Goal: Navigation & Orientation: Find specific page/section

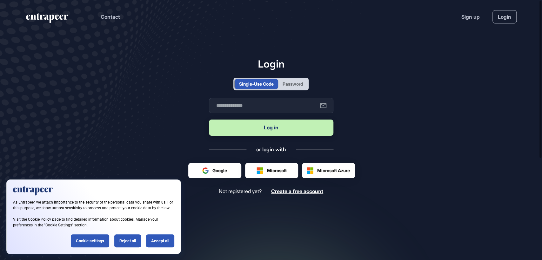
click at [294, 87] on div "Password" at bounding box center [293, 84] width 20 height 7
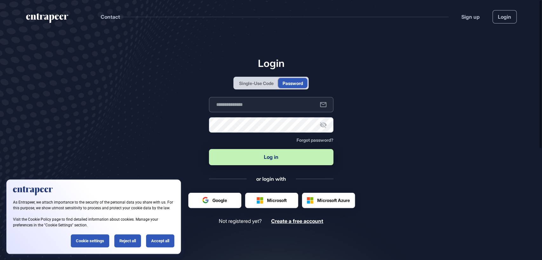
type input "**********"
click at [124, 244] on div "Reject all" at bounding box center [127, 241] width 27 height 13
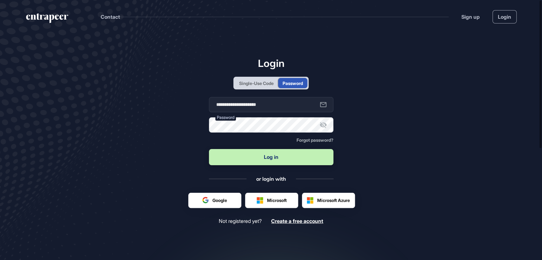
click at [281, 166] on form "**********" at bounding box center [271, 132] width 124 height 70
click at [281, 161] on button "Log in" at bounding box center [271, 157] width 124 height 16
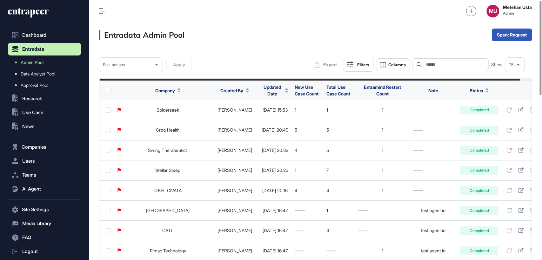
click at [262, 93] on span "Updated Date" at bounding box center [272, 90] width 21 height 13
click at [274, 112] on div "Sort Descending" at bounding box center [270, 116] width 39 height 9
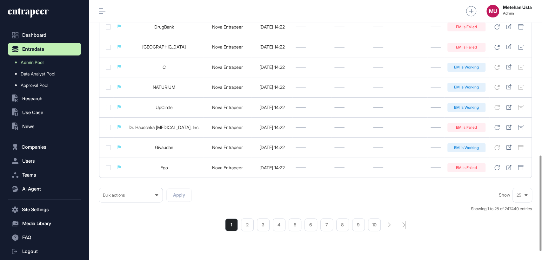
scroll to position [423, 0]
click at [245, 230] on li "2" at bounding box center [247, 224] width 13 height 13
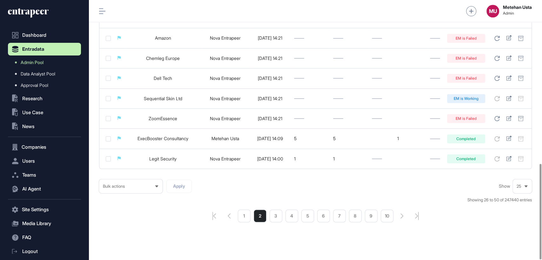
scroll to position [446, 0]
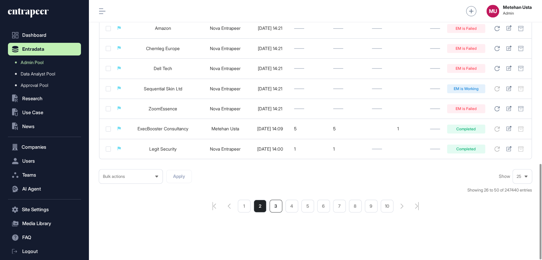
click at [275, 205] on li "3" at bounding box center [276, 206] width 13 height 13
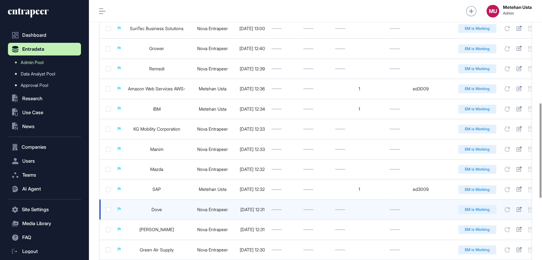
scroll to position [282, 0]
